Goal: Transaction & Acquisition: Purchase product/service

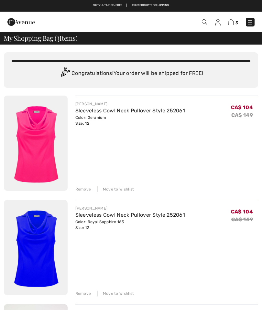
click at [219, 24] on img at bounding box center [217, 22] width 5 height 6
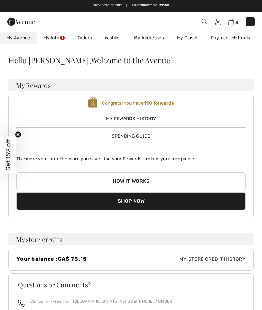
click at [119, 40] on link "Wishlist" at bounding box center [112, 38] width 29 height 12
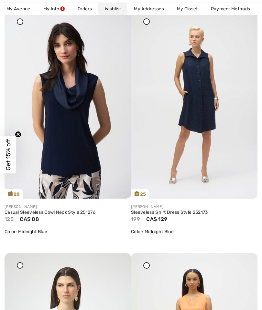
scroll to position [594, 0]
click at [29, 215] on link "Casual Sleeveless Cowl Neck Style 251276" at bounding box center [68, 213] width 126 height 6
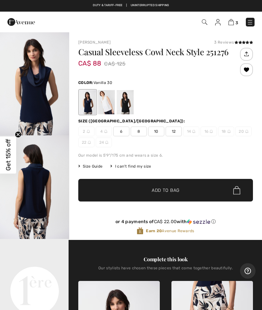
click at [109, 102] on div at bounding box center [106, 102] width 17 height 24
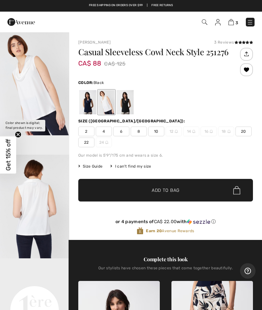
click at [127, 102] on div at bounding box center [125, 102] width 17 height 24
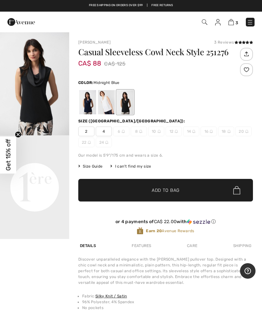
click at [85, 107] on div at bounding box center [87, 102] width 17 height 24
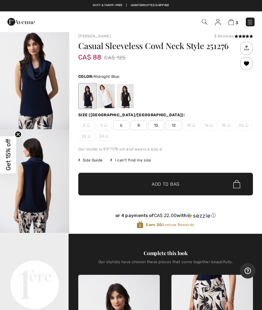
scroll to position [6, 0]
click at [175, 125] on span "12" at bounding box center [174, 126] width 16 height 10
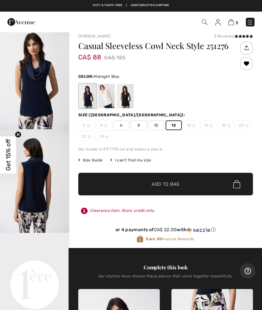
click at [179, 186] on span "Add to Bag" at bounding box center [166, 184] width 28 height 7
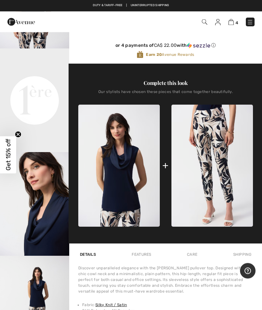
scroll to position [191, 0]
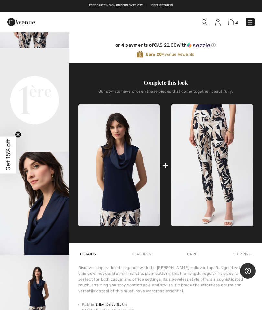
click at [231, 23] on img at bounding box center [230, 22] width 5 height 6
click at [231, 24] on img at bounding box center [230, 22] width 5 height 6
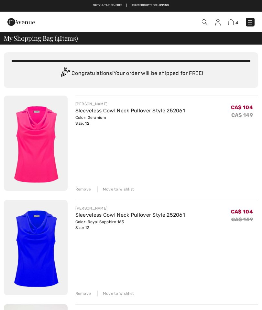
click at [217, 21] on img at bounding box center [217, 22] width 5 height 6
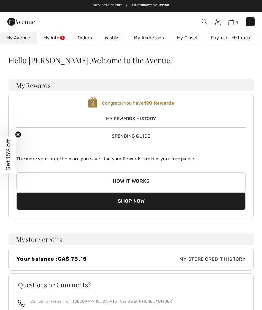
click at [117, 35] on link "Wishlist" at bounding box center [112, 38] width 29 height 12
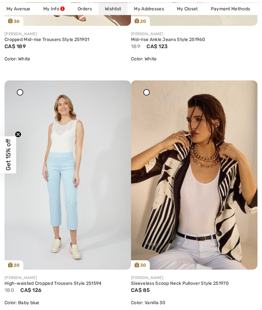
scroll to position [279, 0]
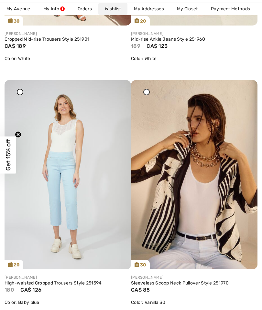
click at [69, 186] on img at bounding box center [68, 175] width 126 height 190
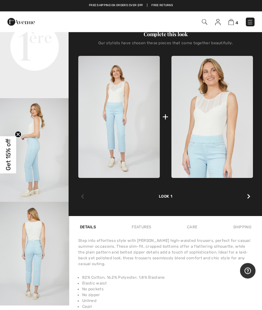
scroll to position [245, 0]
click at [49, 279] on img "4 / 4" at bounding box center [34, 254] width 69 height 104
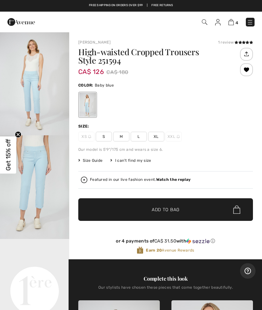
click at [93, 162] on span "Size Guide" at bounding box center [90, 161] width 24 height 6
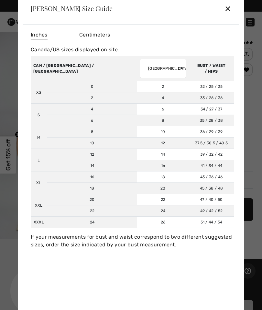
click at [230, 11] on div "✕" at bounding box center [227, 9] width 7 height 14
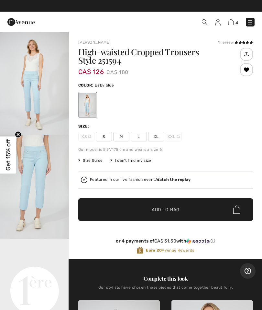
click at [139, 136] on span "L" at bounding box center [139, 137] width 16 height 10
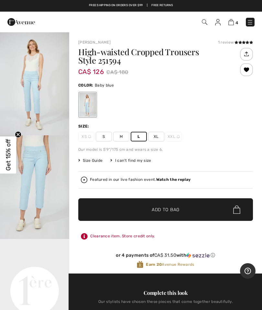
click at [170, 211] on span "Add to Bag" at bounding box center [166, 210] width 28 height 7
click at [234, 20] on img at bounding box center [230, 22] width 5 height 6
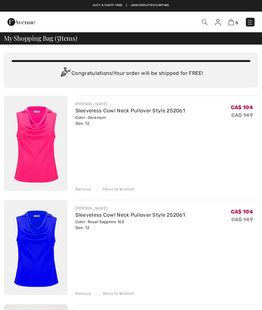
click at [224, 6] on div "Free shipping on orders over $99 | Free Returns" at bounding box center [131, 8] width 262 height 11
click at [125, 189] on div "Move to Wishlist" at bounding box center [115, 190] width 37 height 6
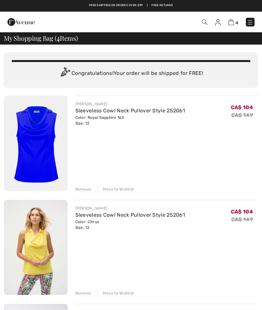
click at [123, 189] on div "Move to Wishlist" at bounding box center [115, 190] width 37 height 6
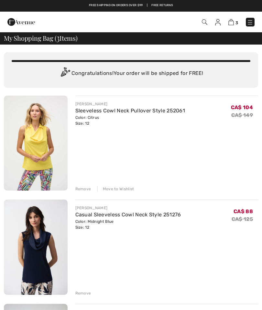
click at [125, 192] on div "Move to Wishlist" at bounding box center [115, 189] width 37 height 6
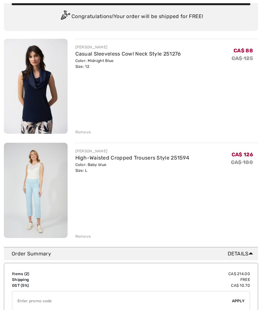
scroll to position [69, 0]
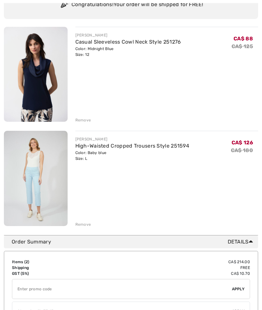
click at [86, 120] on div "Remove" at bounding box center [83, 121] width 16 height 6
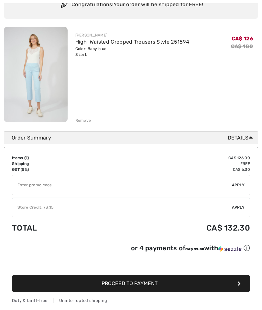
click at [242, 208] on span "Apply" at bounding box center [238, 208] width 13 height 6
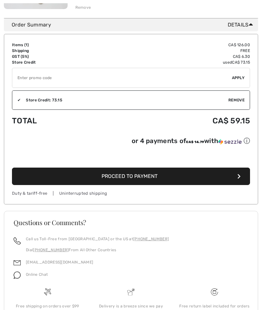
scroll to position [182, 0]
click at [234, 177] on button "Proceed to Payment" at bounding box center [131, 176] width 238 height 17
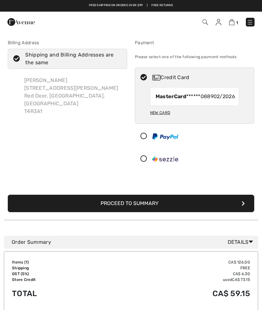
click at [244, 206] on icon "submit" at bounding box center [243, 203] width 3 height 5
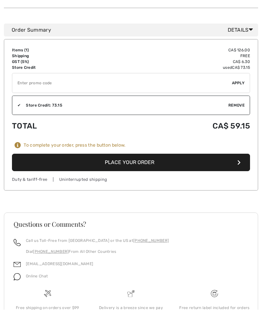
scroll to position [347, 0]
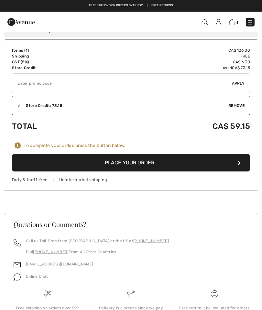
click at [220, 154] on button "Place Your Order" at bounding box center [131, 162] width 238 height 17
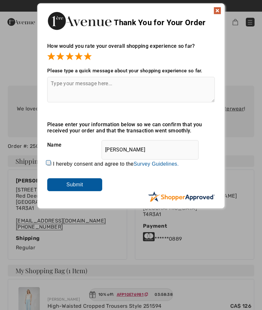
click at [88, 189] on input "Submit" at bounding box center [74, 184] width 55 height 13
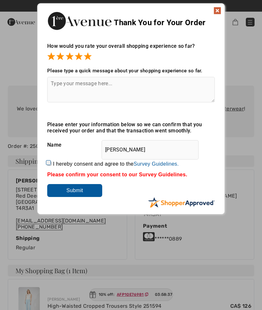
click at [88, 190] on input "Submit" at bounding box center [74, 190] width 55 height 13
click at [86, 196] on input "Submit" at bounding box center [74, 190] width 55 height 13
click at [78, 193] on input "Submit" at bounding box center [74, 190] width 55 height 13
click at [216, 12] on img at bounding box center [217, 11] width 8 height 8
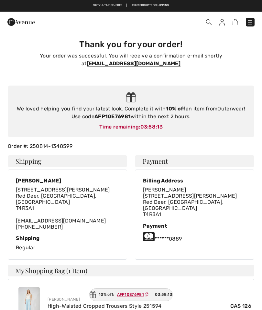
click at [238, 104] on div "We loved helping you find your latest look. Complete it with 10% off an item fr…" at bounding box center [131, 112] width 246 height 52
click at [232, 106] on link "Outerwear" at bounding box center [230, 109] width 27 height 6
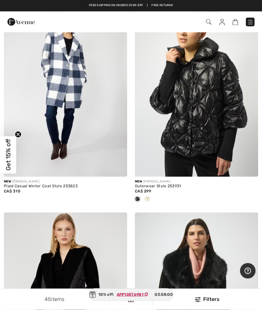
scroll to position [88, 0]
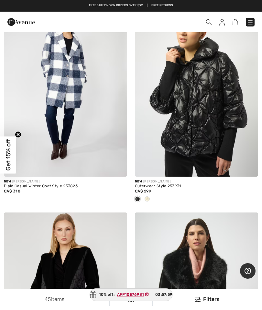
click at [210, 113] on img at bounding box center [196, 84] width 123 height 185
click at [148, 194] on div at bounding box center [147, 199] width 10 height 11
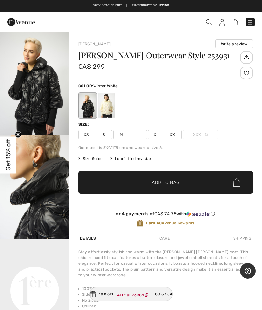
click at [109, 103] on div at bounding box center [106, 105] width 17 height 24
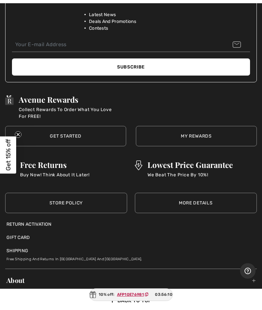
scroll to position [5239, 0]
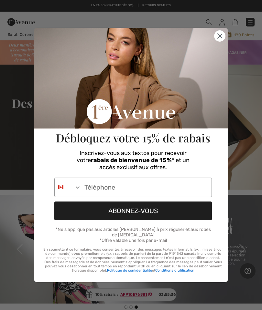
click at [220, 36] on circle "Close dialog" at bounding box center [219, 36] width 11 height 11
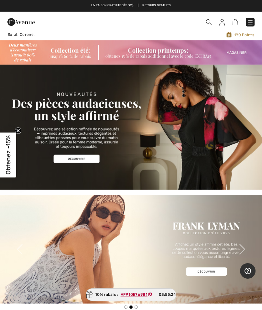
click at [224, 21] on img at bounding box center [221, 22] width 5 height 6
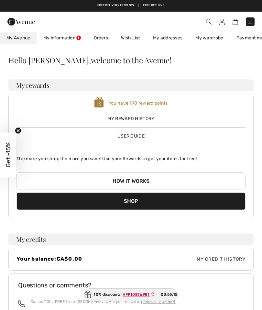
click at [134, 38] on font "Wish List" at bounding box center [130, 37] width 19 height 5
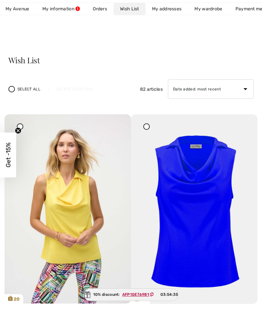
scroll to position [6, 0]
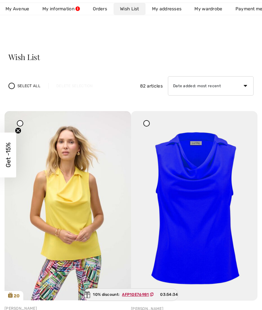
scroll to position [0, 0]
